Goal: Find specific page/section: Find specific page/section

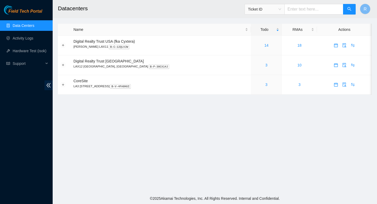
click at [368, 128] on main "Datacenters Ticket ID R Name Todo RMAs Actions Digital Realty Trust USA (fka Cy…" at bounding box center [215, 96] width 324 height 193
click at [265, 64] on link "3" at bounding box center [266, 65] width 2 height 4
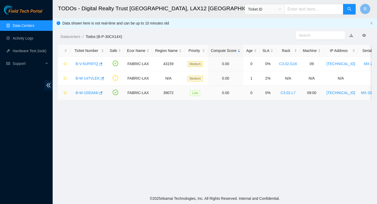
click at [90, 91] on link "B-W-1591M4I" at bounding box center [86, 92] width 23 height 4
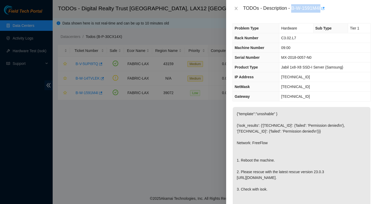
drag, startPoint x: 291, startPoint y: 9, endPoint x: 321, endPoint y: 9, distance: 30.3
click at [321, 9] on div "TODOs - Description - B-W-1591M4I" at bounding box center [307, 8] width 128 height 8
copy div "B-W-1591M4I"
